Goal: Transaction & Acquisition: Purchase product/service

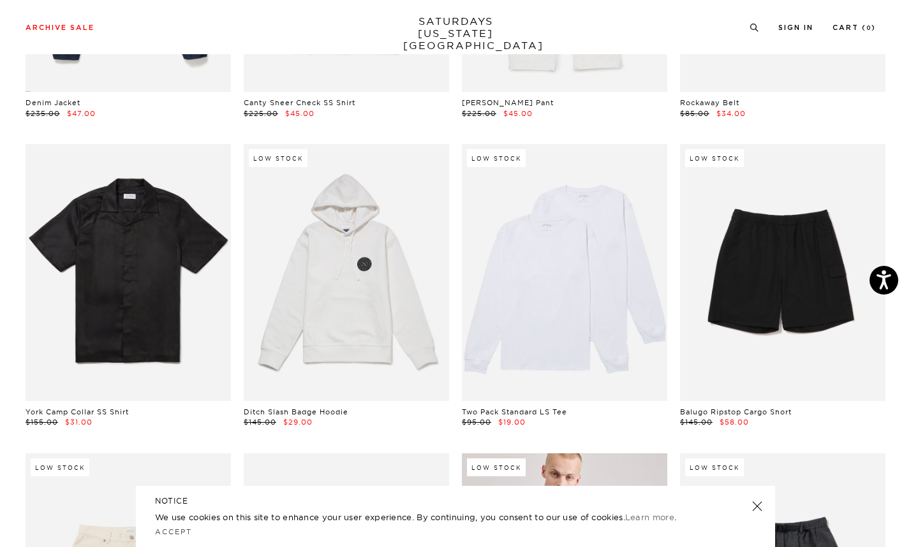
scroll to position [1225, 0]
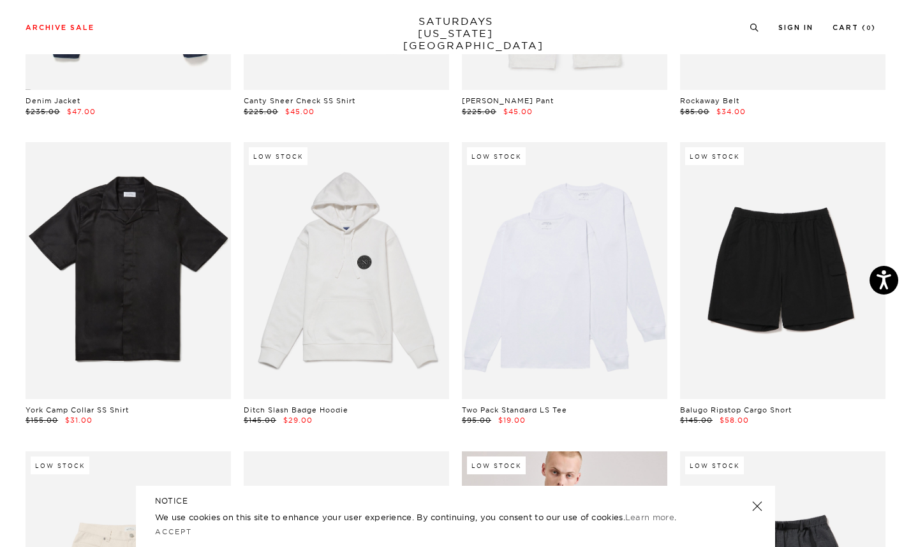
click at [762, 506] on link at bounding box center [757, 506] width 18 height 18
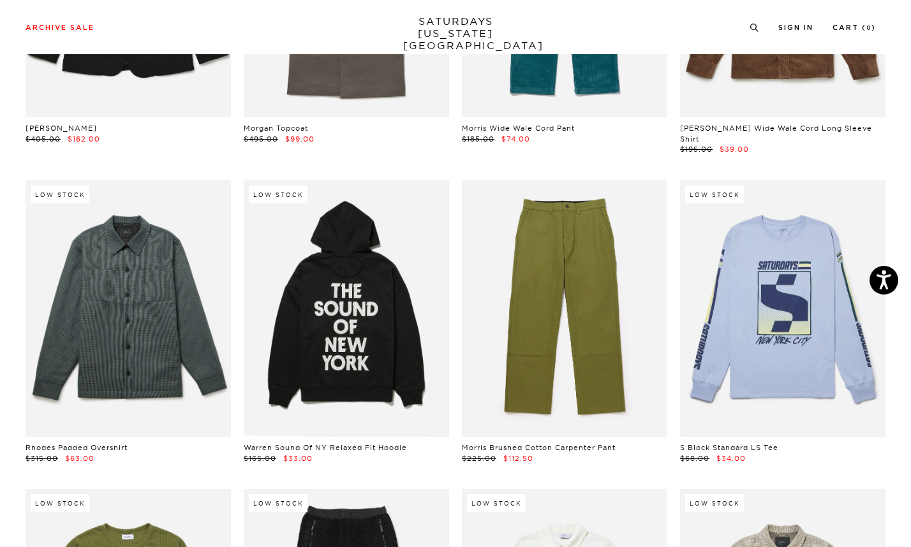
scroll to position [9839, 0]
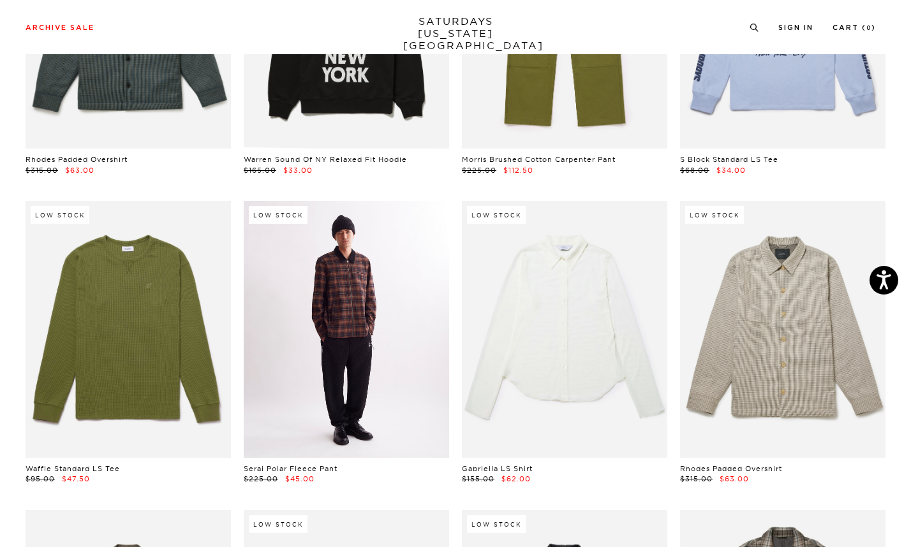
click at [358, 338] on link at bounding box center [346, 329] width 205 height 257
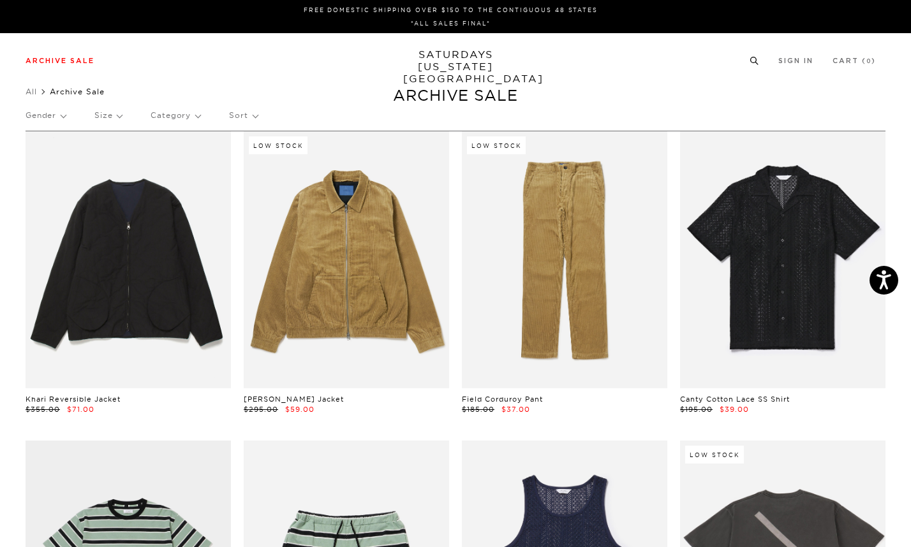
click at [759, 59] on icon at bounding box center [754, 61] width 10 height 8
type input "jacket"
click at [28, 99] on button "submit" at bounding box center [34, 106] width 13 height 15
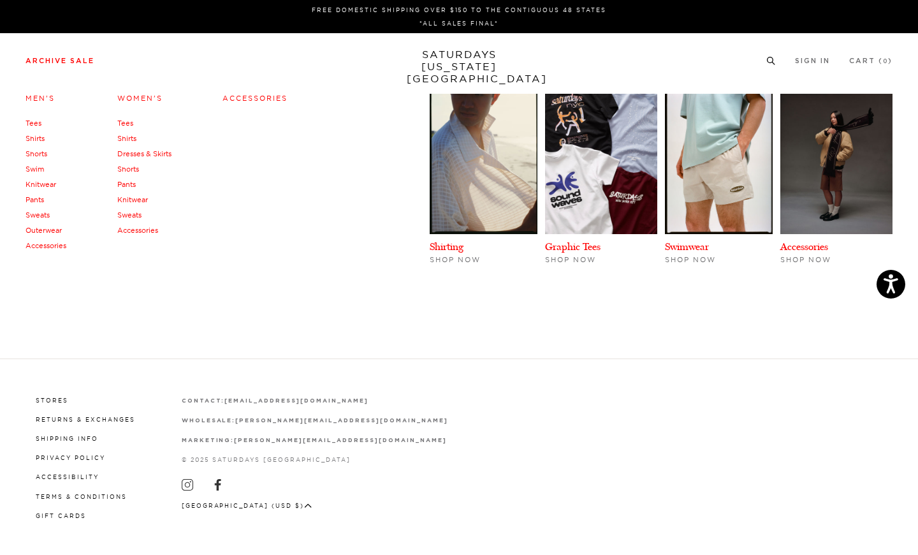
click at [45, 229] on link "Outerwear" at bounding box center [44, 230] width 36 height 9
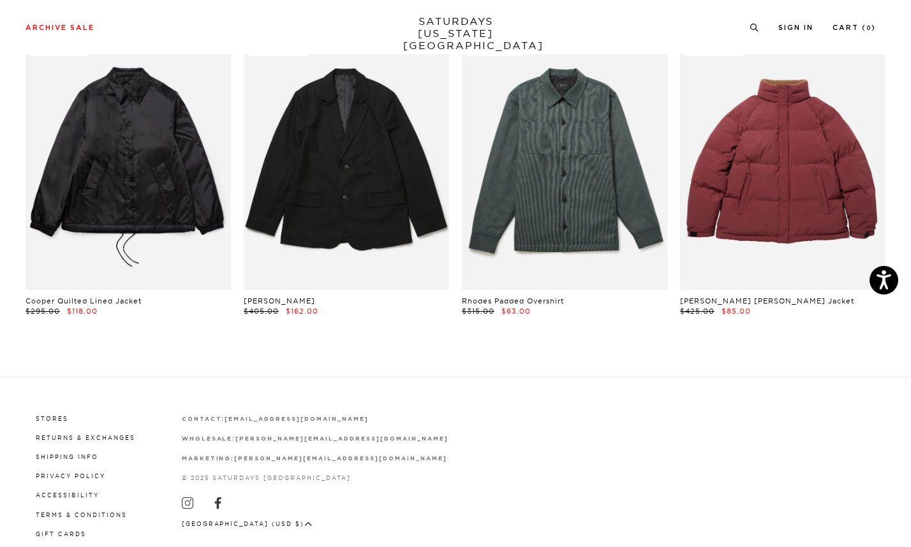
scroll to position [1531, 0]
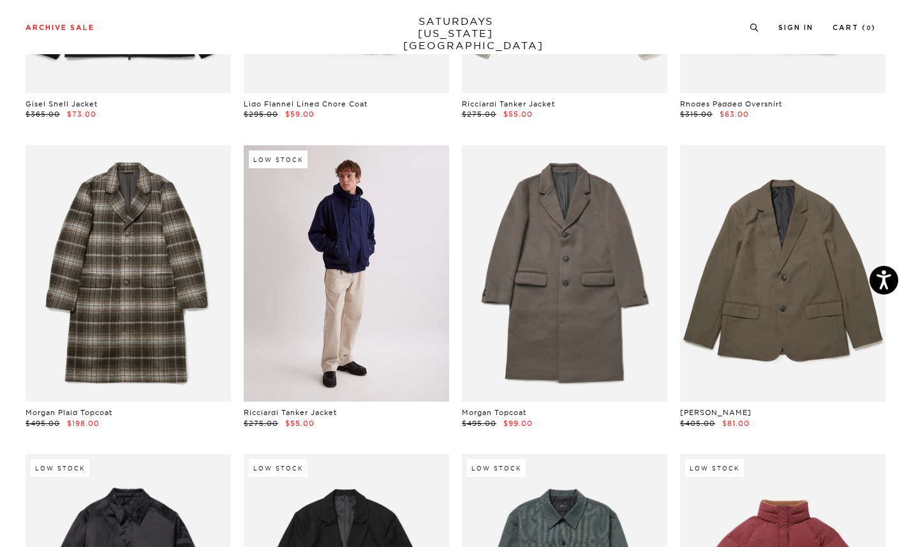
click at [345, 304] on link at bounding box center [346, 273] width 205 height 257
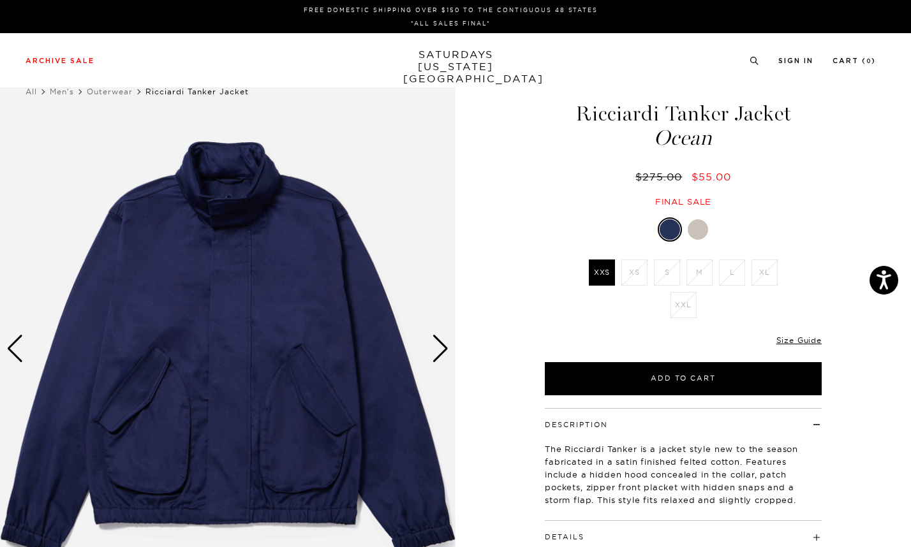
click at [444, 351] on div "Next slide" at bounding box center [440, 349] width 17 height 28
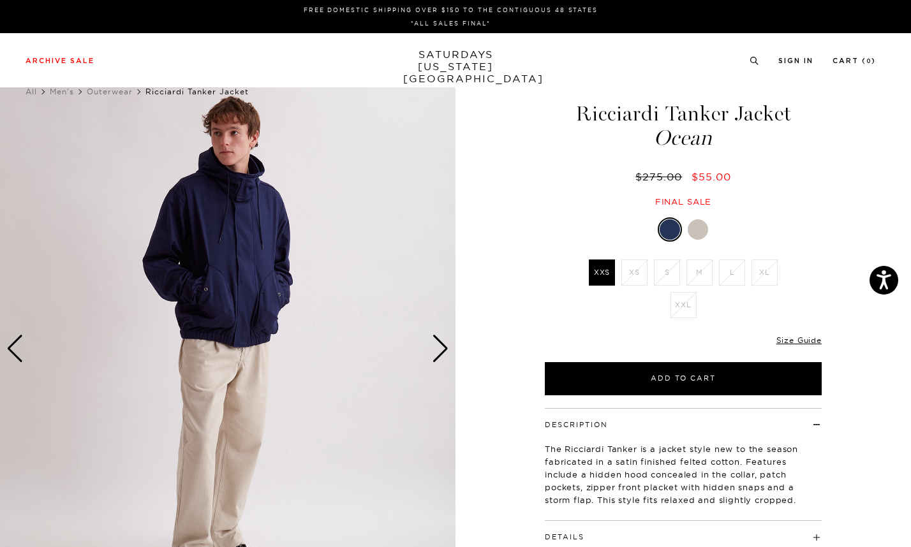
click at [444, 351] on div "Next slide" at bounding box center [440, 349] width 17 height 28
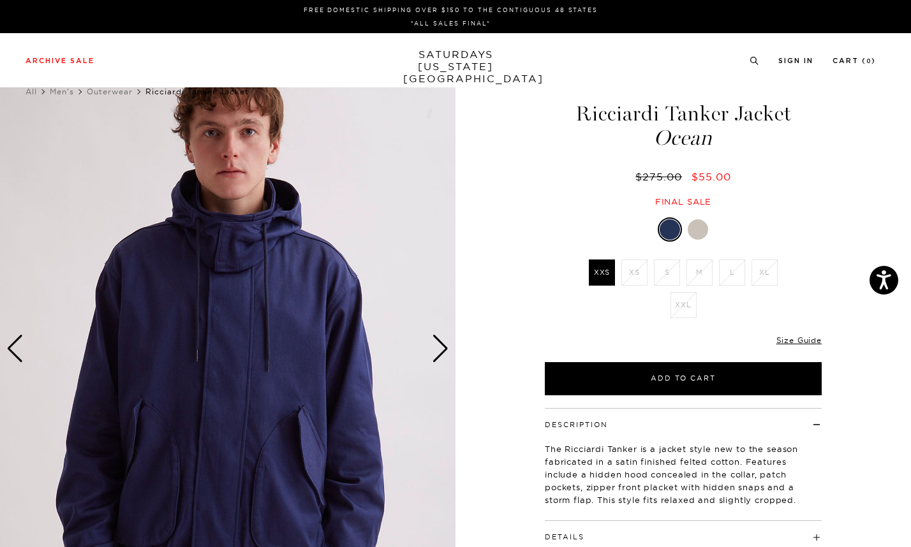
click at [444, 351] on div "Next slide" at bounding box center [440, 349] width 17 height 28
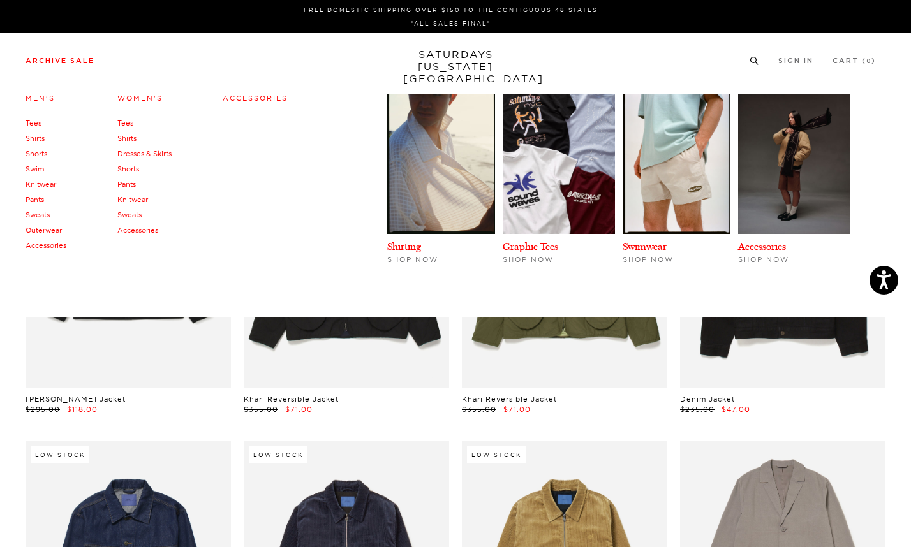
click at [139, 199] on link "Knitwear" at bounding box center [132, 199] width 31 height 9
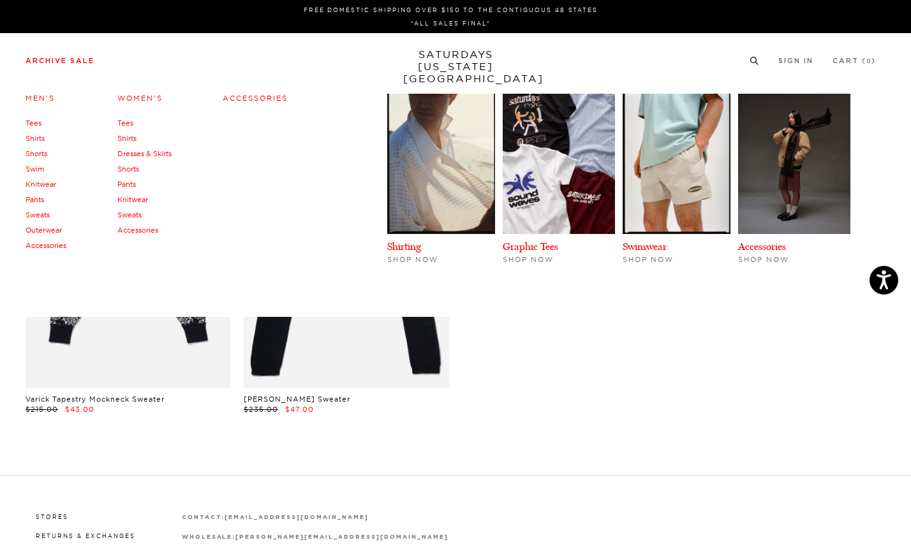
click at [48, 188] on link "Knitwear" at bounding box center [41, 184] width 31 height 9
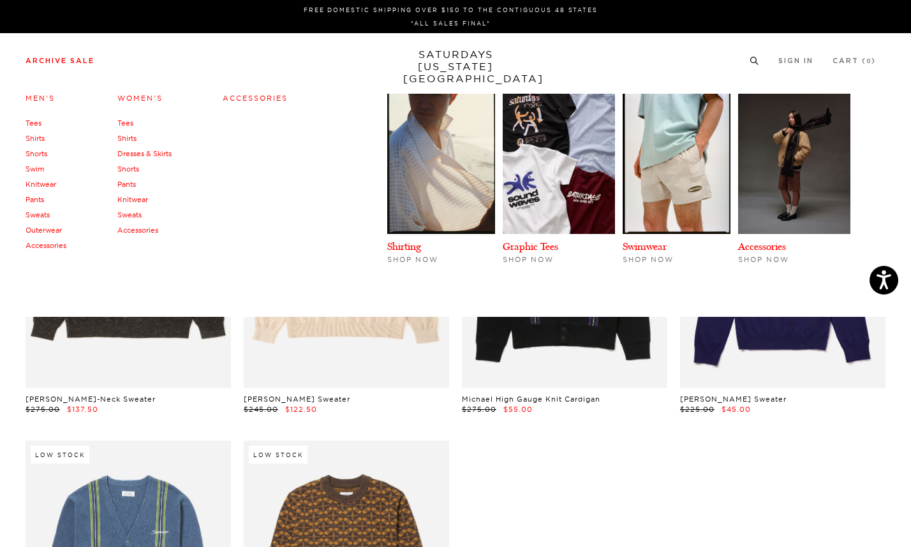
click at [253, 97] on link "Accessories" at bounding box center [255, 98] width 65 height 9
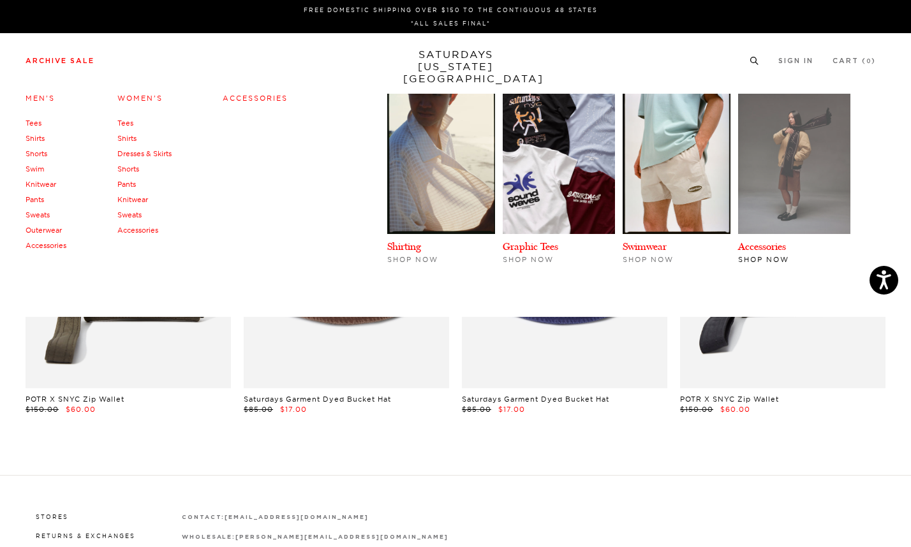
click at [802, 194] on img at bounding box center [794, 164] width 112 height 140
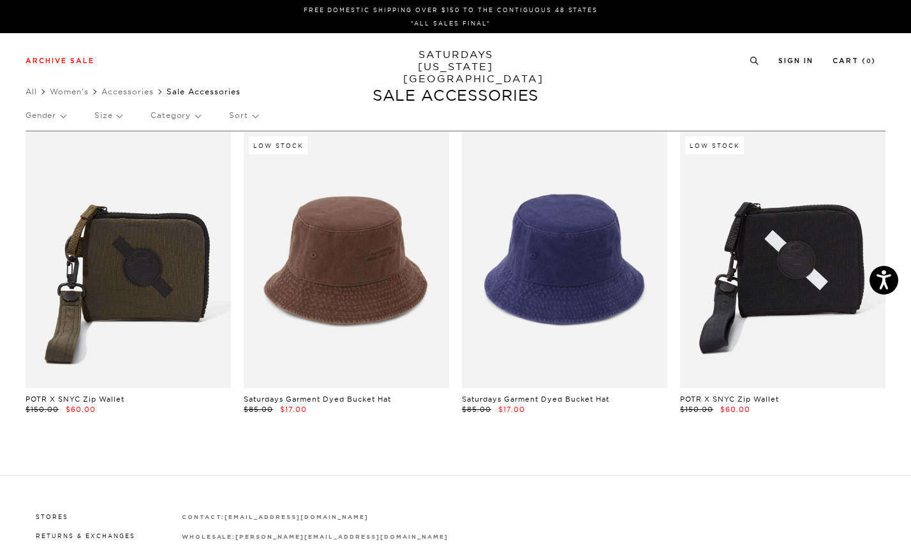
click at [452, 70] on link "SATURDAYS [US_STATE][GEOGRAPHIC_DATA]" at bounding box center [455, 66] width 105 height 36
